Goal: Information Seeking & Learning: Understand process/instructions

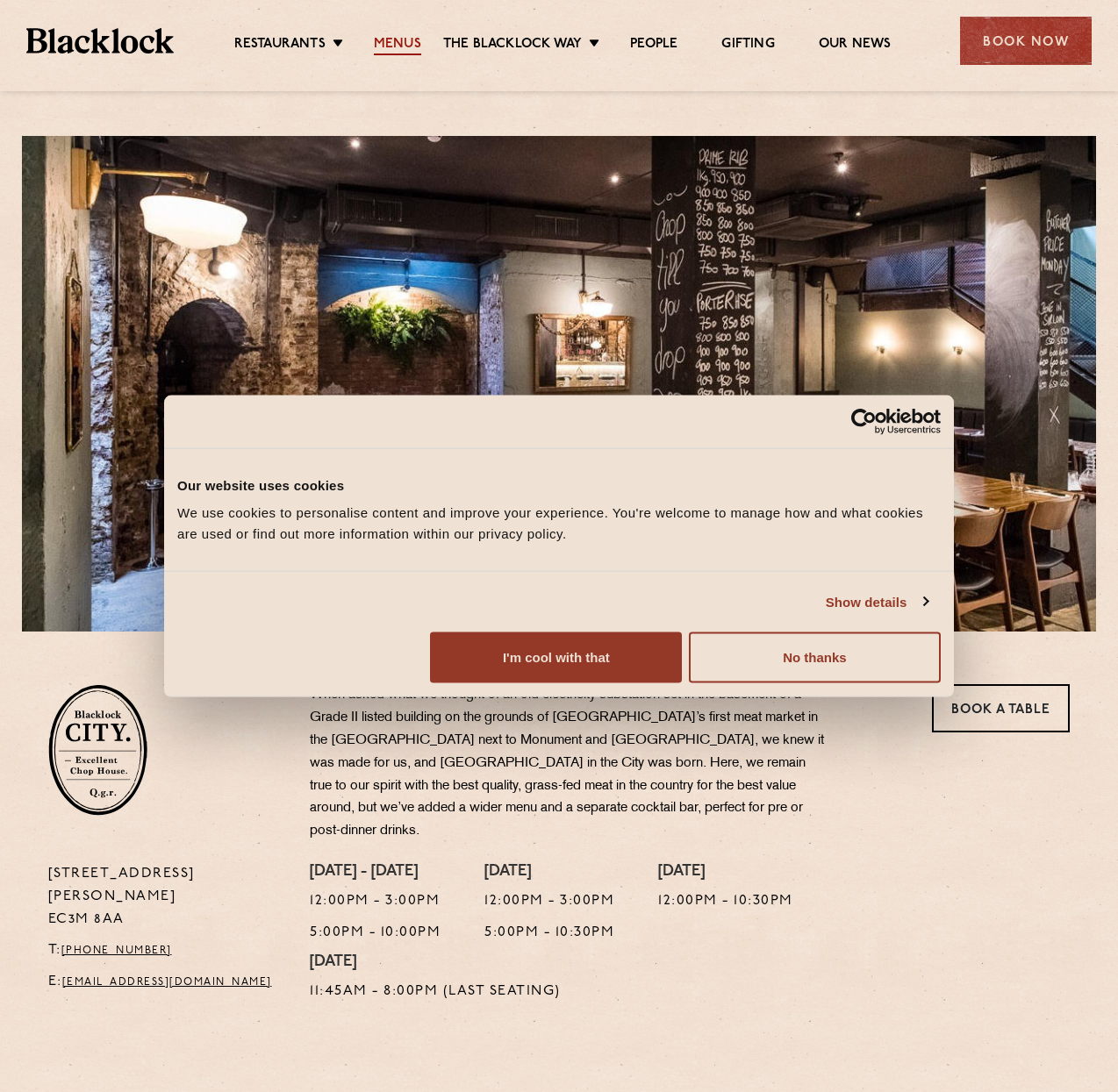
click at [387, 38] on link "Menus" at bounding box center [398, 45] width 48 height 19
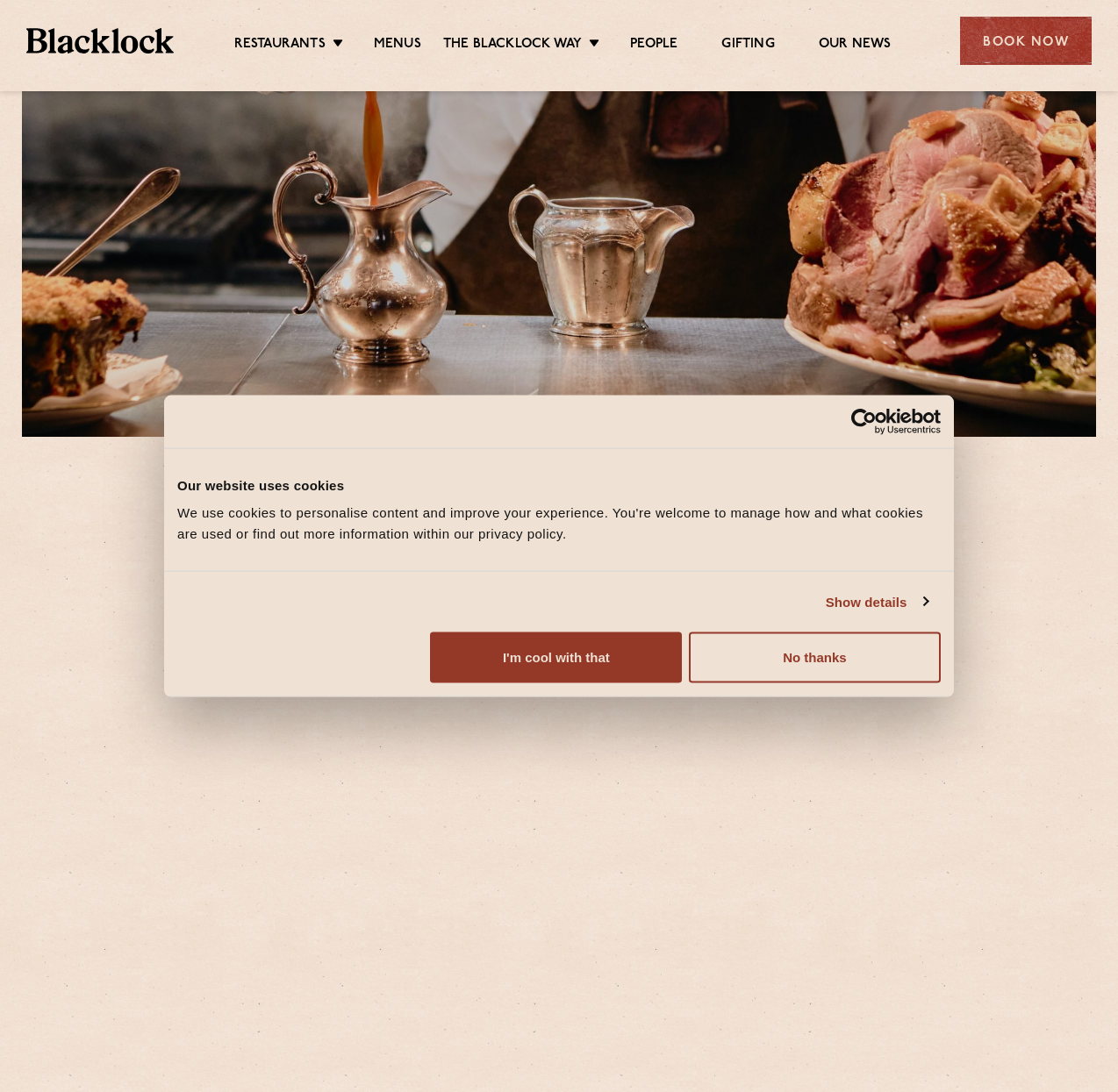
scroll to position [527, 0]
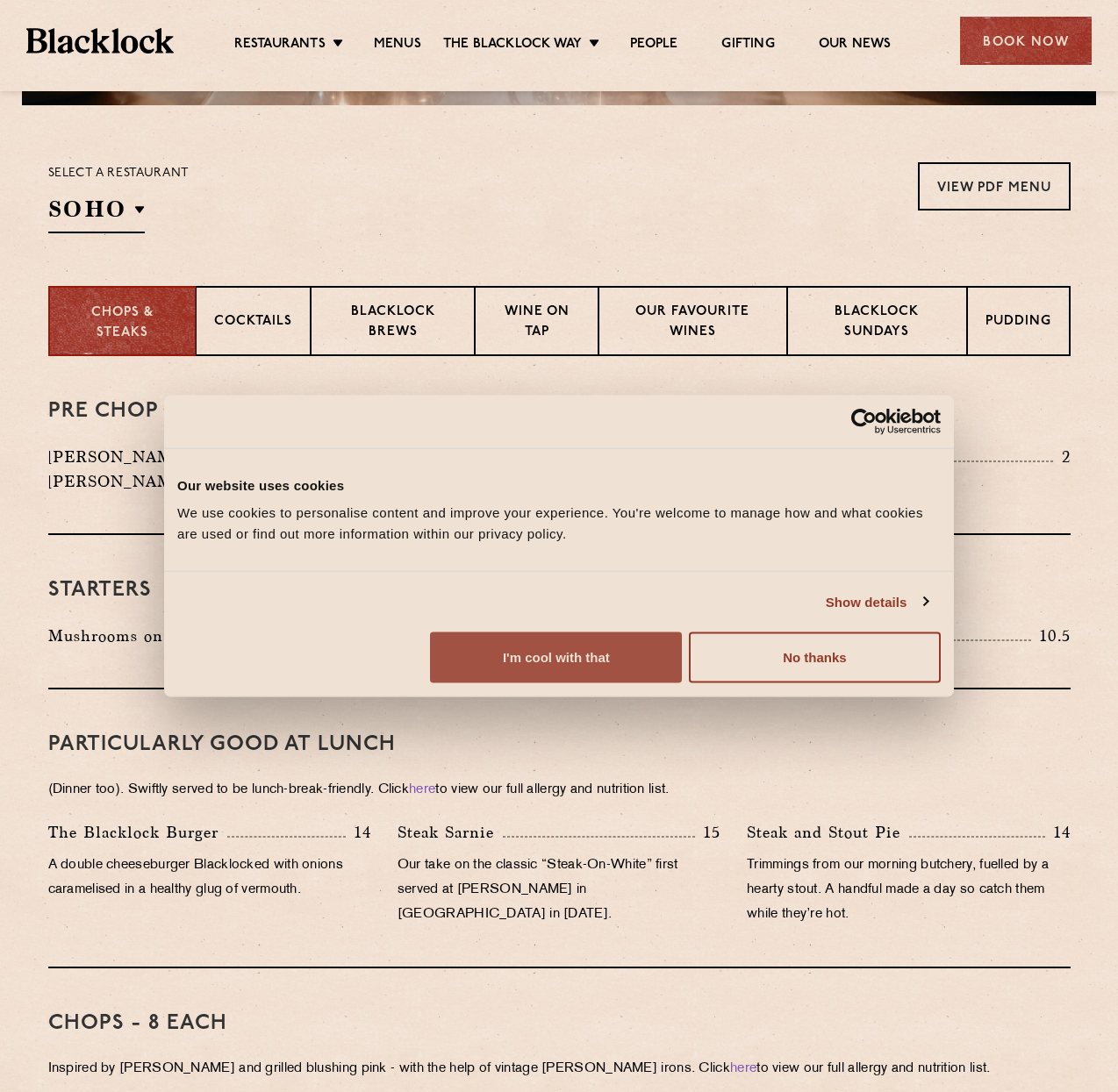
click at [682, 684] on button "I'm cool with that" at bounding box center [556, 658] width 251 height 51
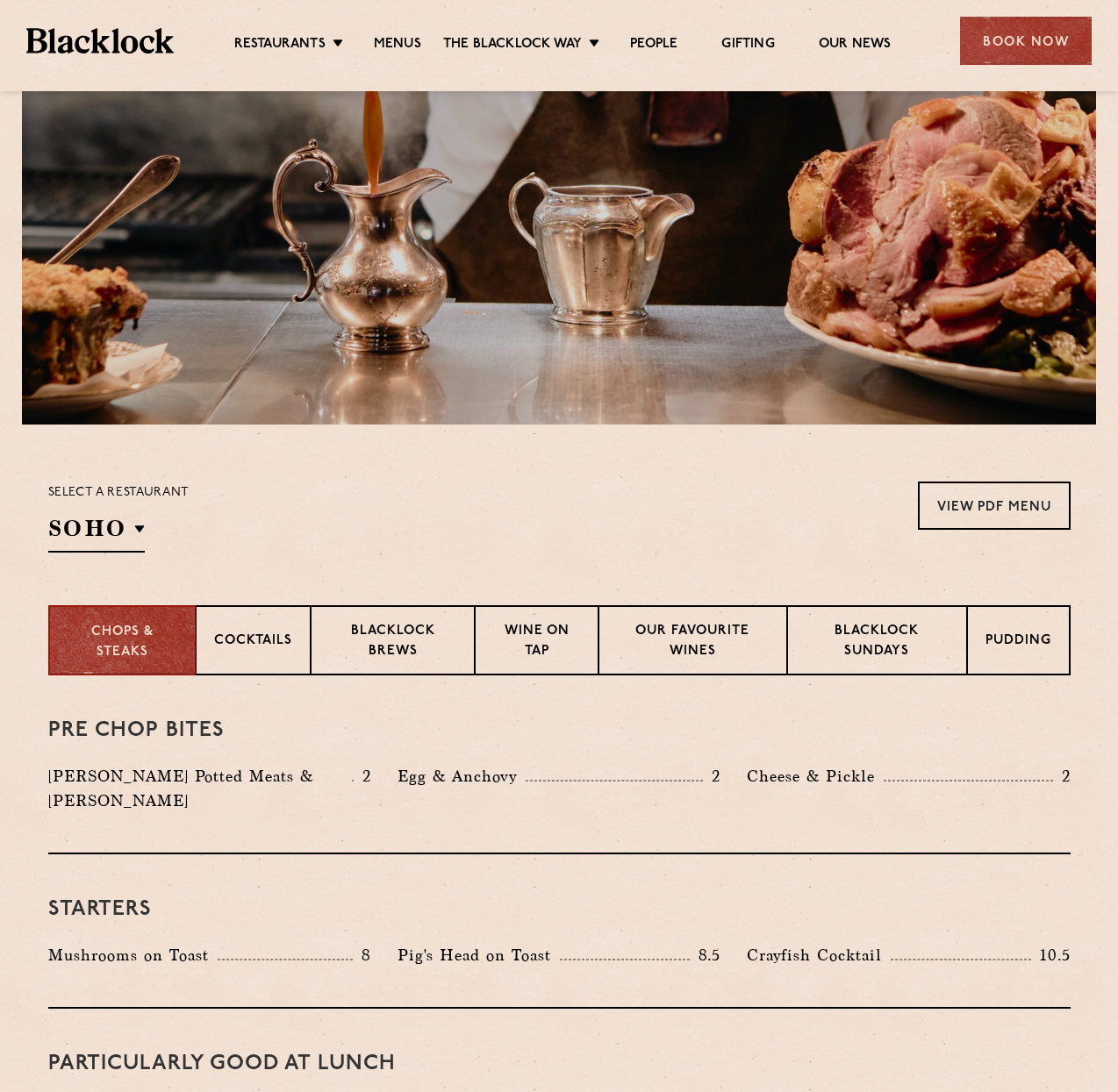
scroll to position [0, 0]
